Goal: Task Accomplishment & Management: Manage account settings

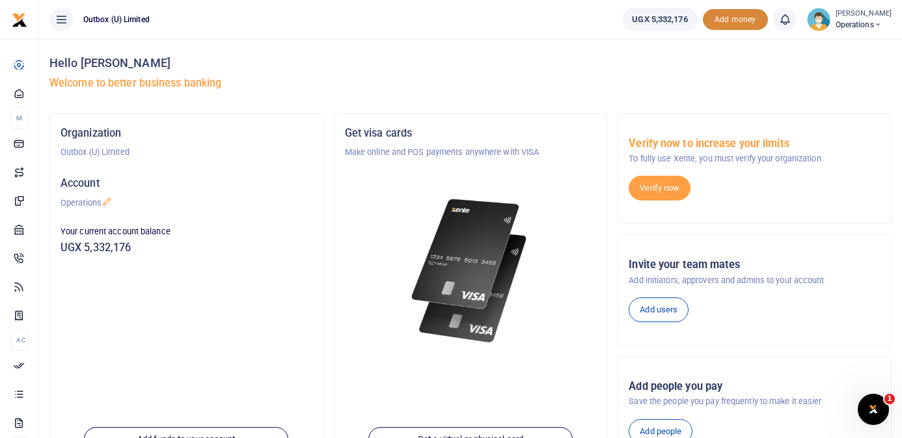
click at [722, 21] on span "Add money" at bounding box center [735, 19] width 65 height 21
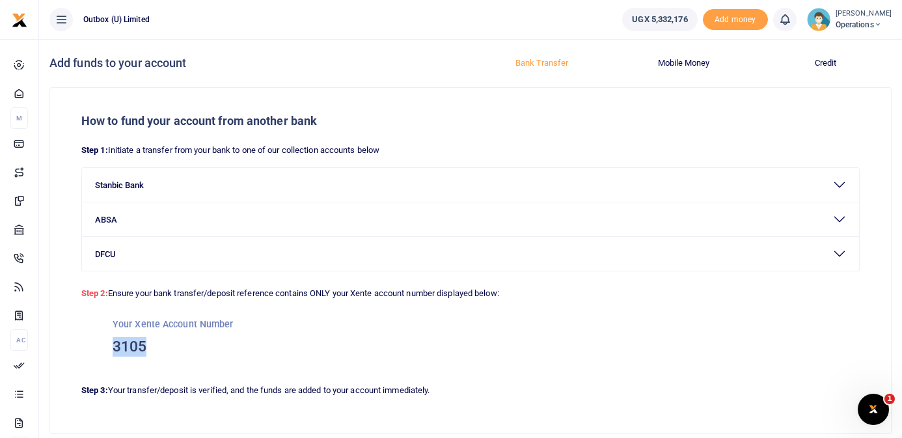
drag, startPoint x: 144, startPoint y: 344, endPoint x: 114, endPoint y: 349, distance: 31.1
click at [114, 349] on h3 "3105" at bounding box center [471, 347] width 716 height 20
copy h3 "3105"
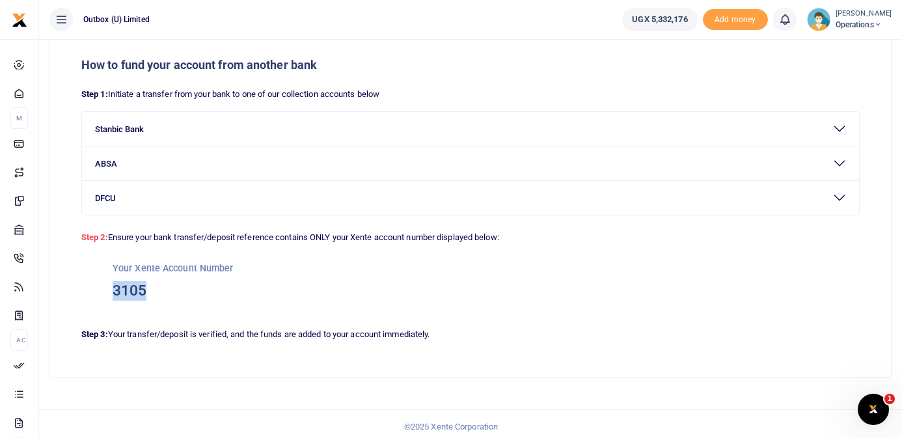
scroll to position [61, 0]
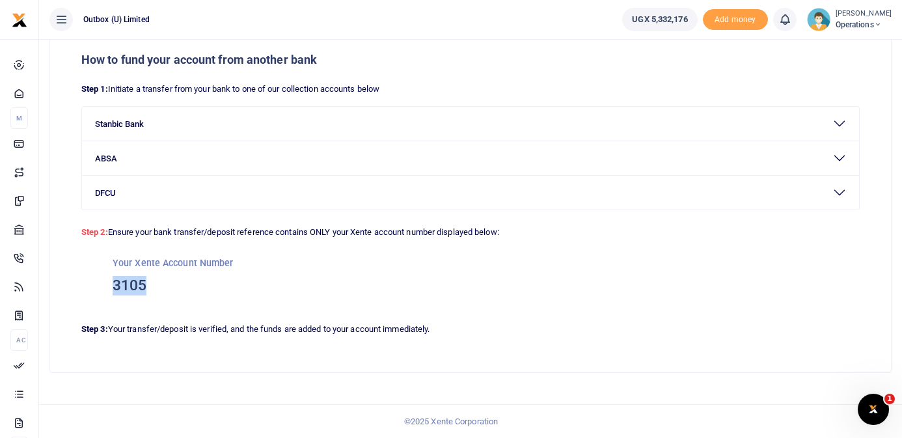
copy h3 "3105"
click at [188, 278] on h3 "3105" at bounding box center [471, 286] width 716 height 20
drag, startPoint x: 160, startPoint y: 284, endPoint x: 109, endPoint y: 284, distance: 50.8
click at [109, 284] on div "Your Xente Account Number 3105" at bounding box center [470, 275] width 778 height 73
copy h3 "3105"
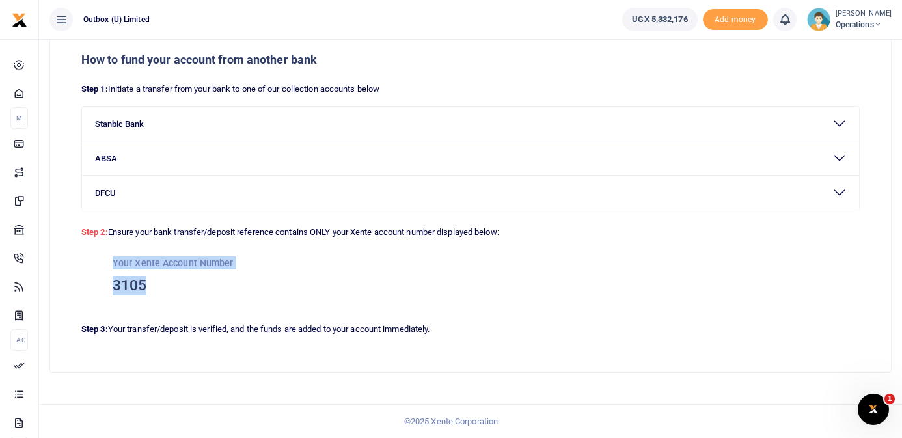
drag, startPoint x: 113, startPoint y: 262, endPoint x: 171, endPoint y: 287, distance: 63.0
click at [171, 287] on div "Your Xente Account Number 3105" at bounding box center [470, 275] width 778 height 73
copy div "Your Xente Account Number 3105"
